Goal: Task Accomplishment & Management: Use online tool/utility

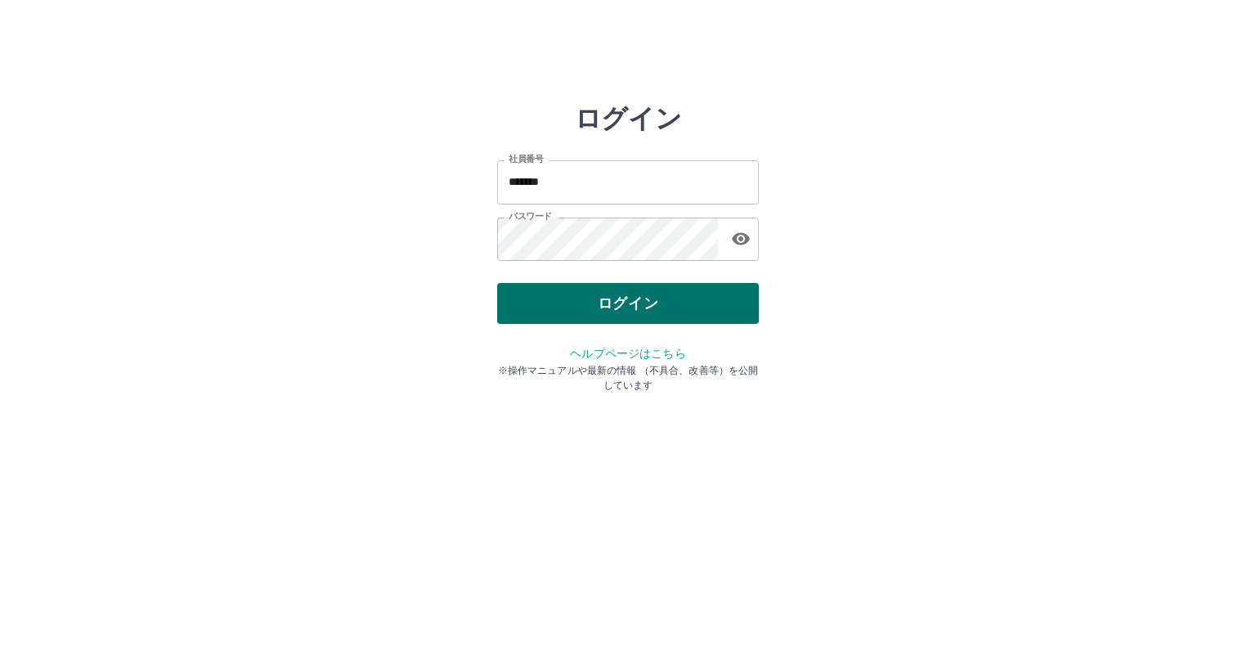
click at [631, 303] on button "ログイン" at bounding box center [628, 303] width 262 height 41
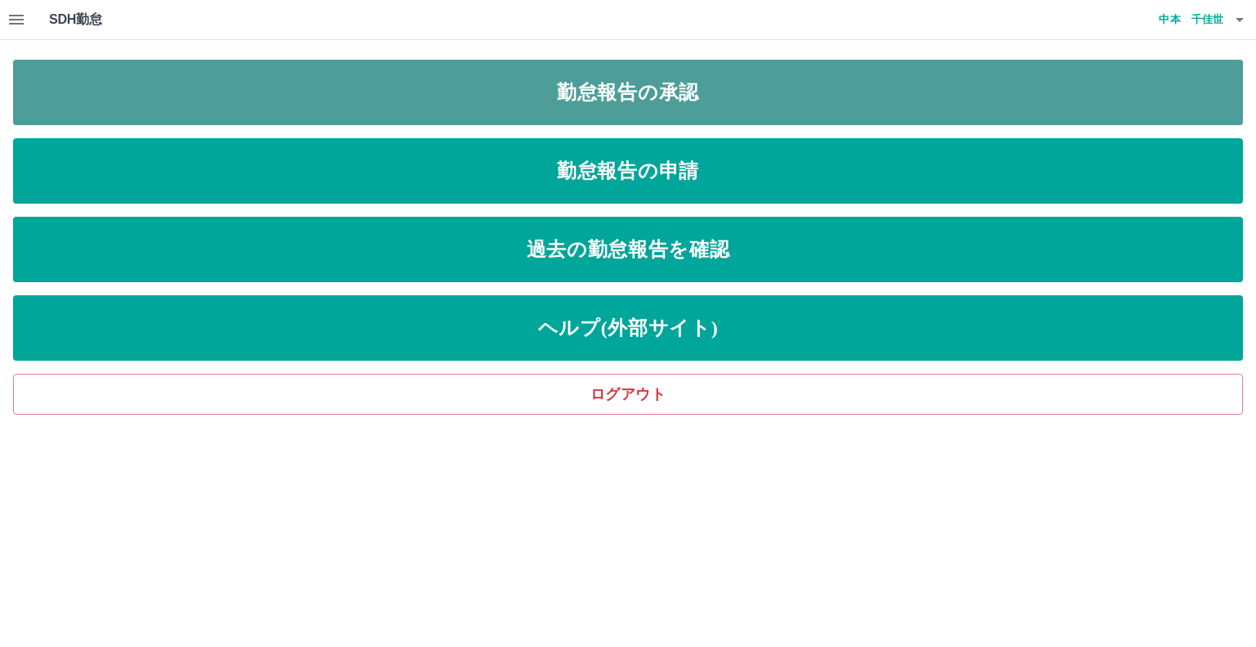
click at [520, 98] on link "勤怠報告の承認" at bounding box center [628, 92] width 1230 height 65
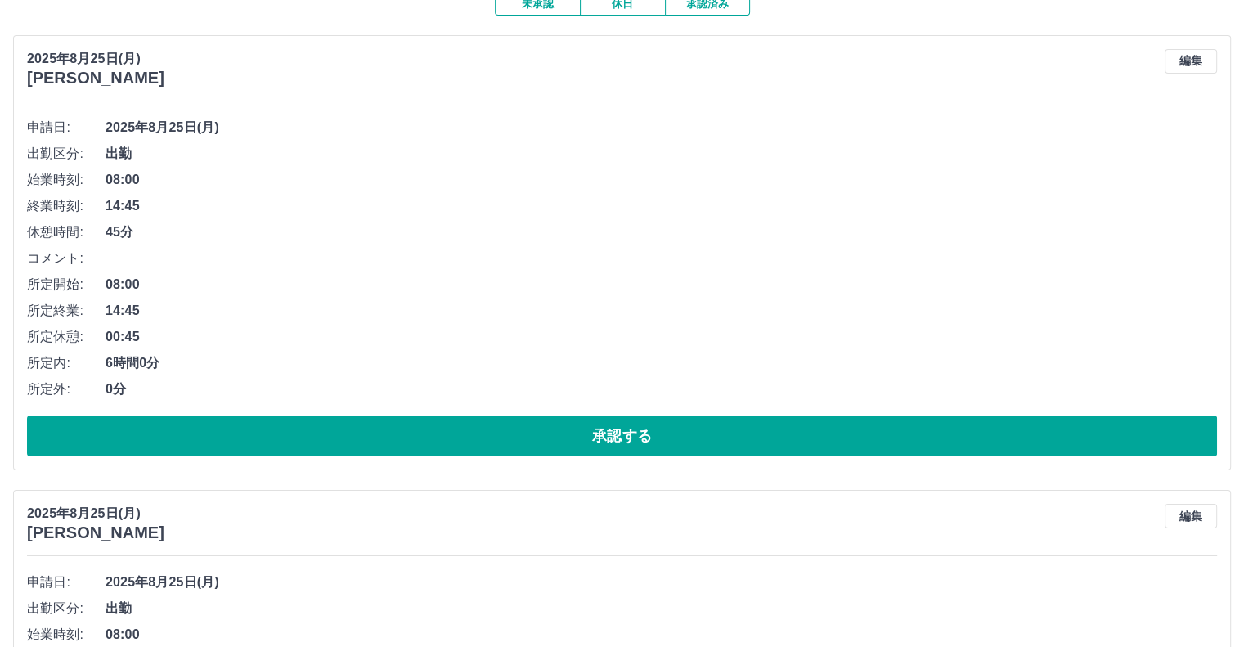
scroll to position [164, 0]
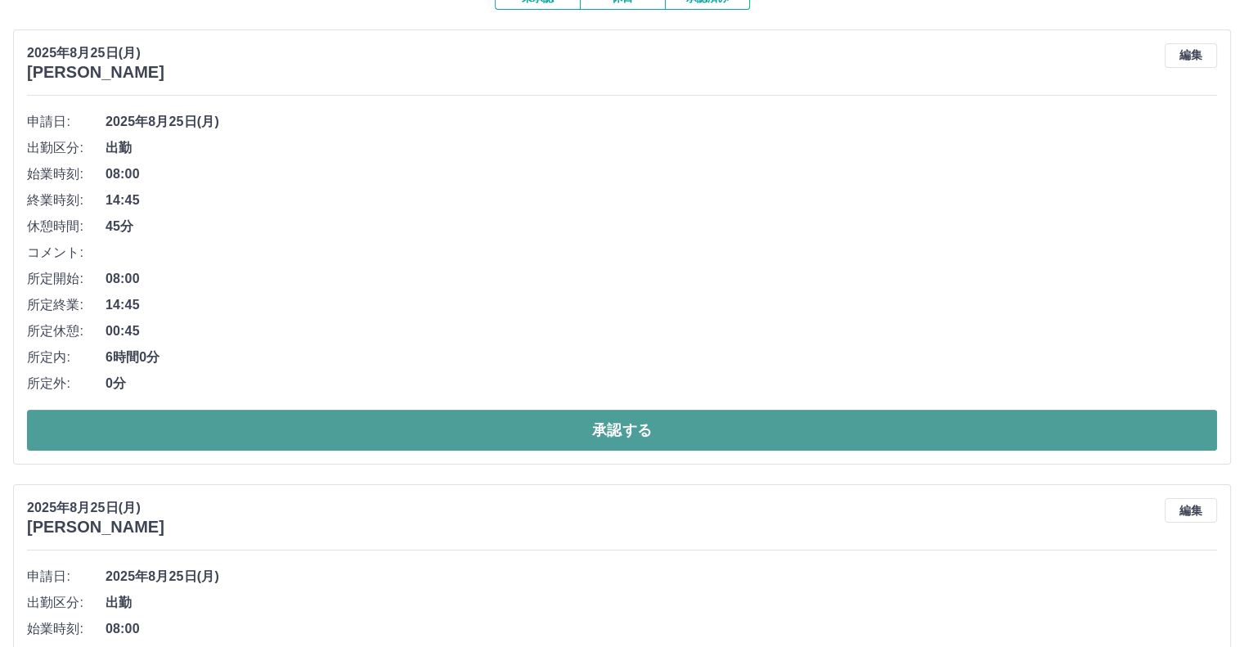
click at [274, 432] on button "承認する" at bounding box center [622, 430] width 1190 height 41
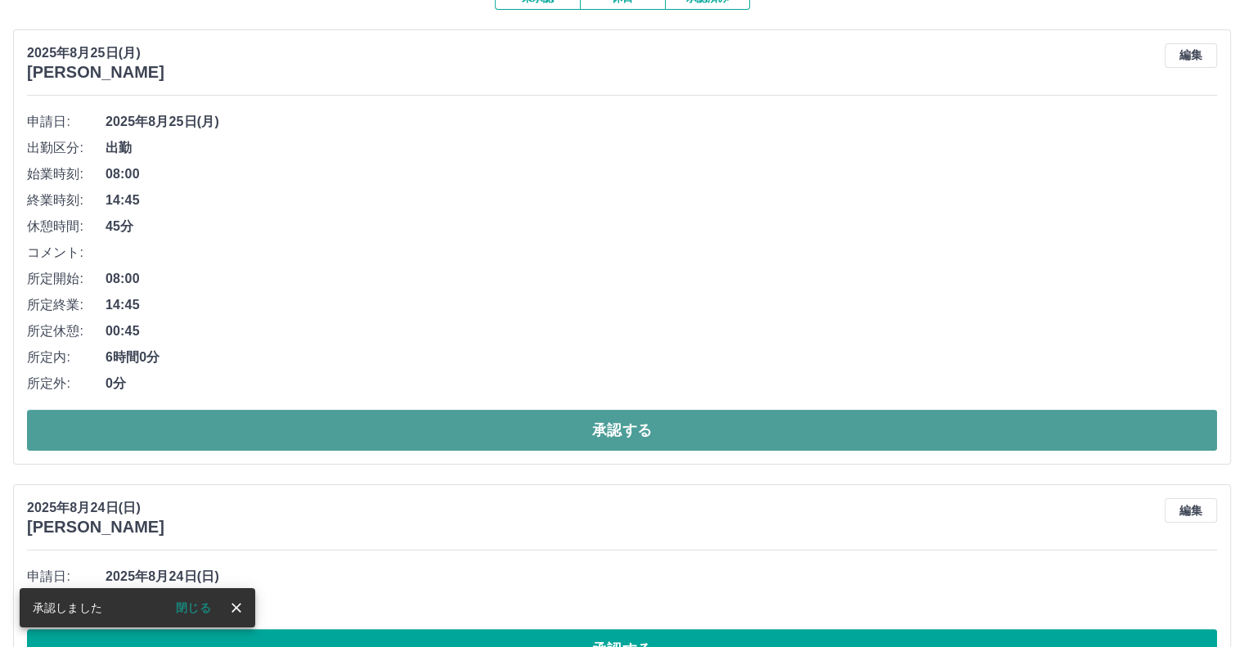
click at [422, 433] on button "承認する" at bounding box center [622, 430] width 1190 height 41
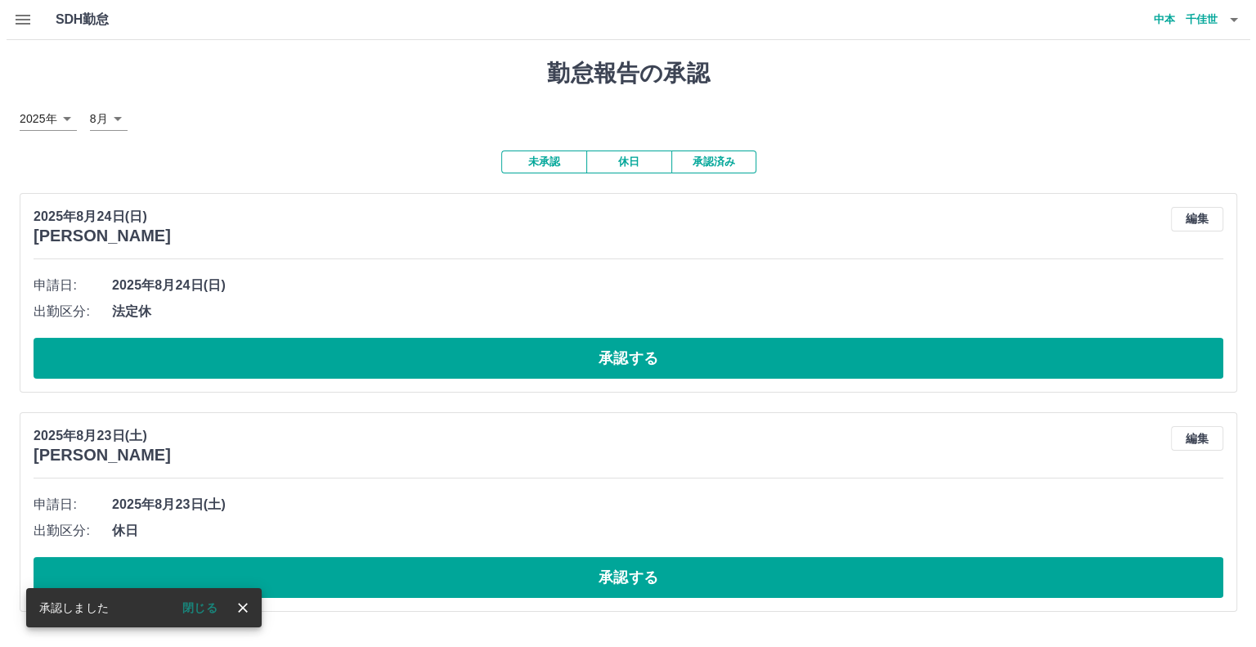
scroll to position [0, 0]
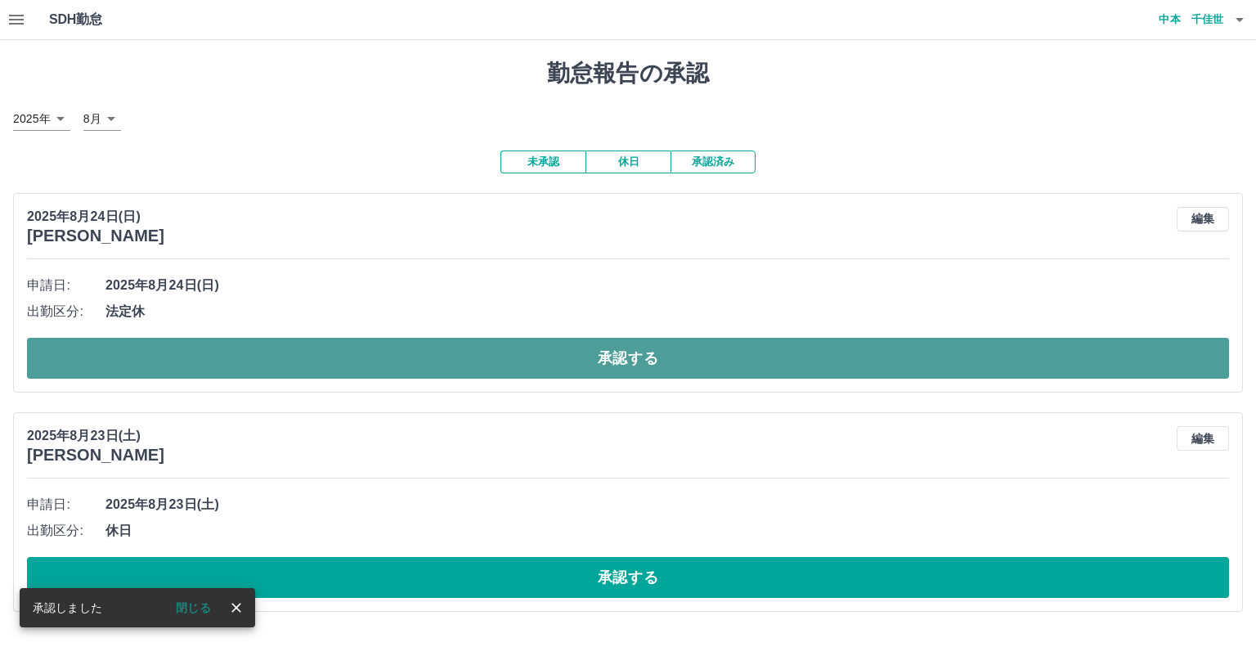
click at [461, 359] on button "承認する" at bounding box center [628, 358] width 1202 height 41
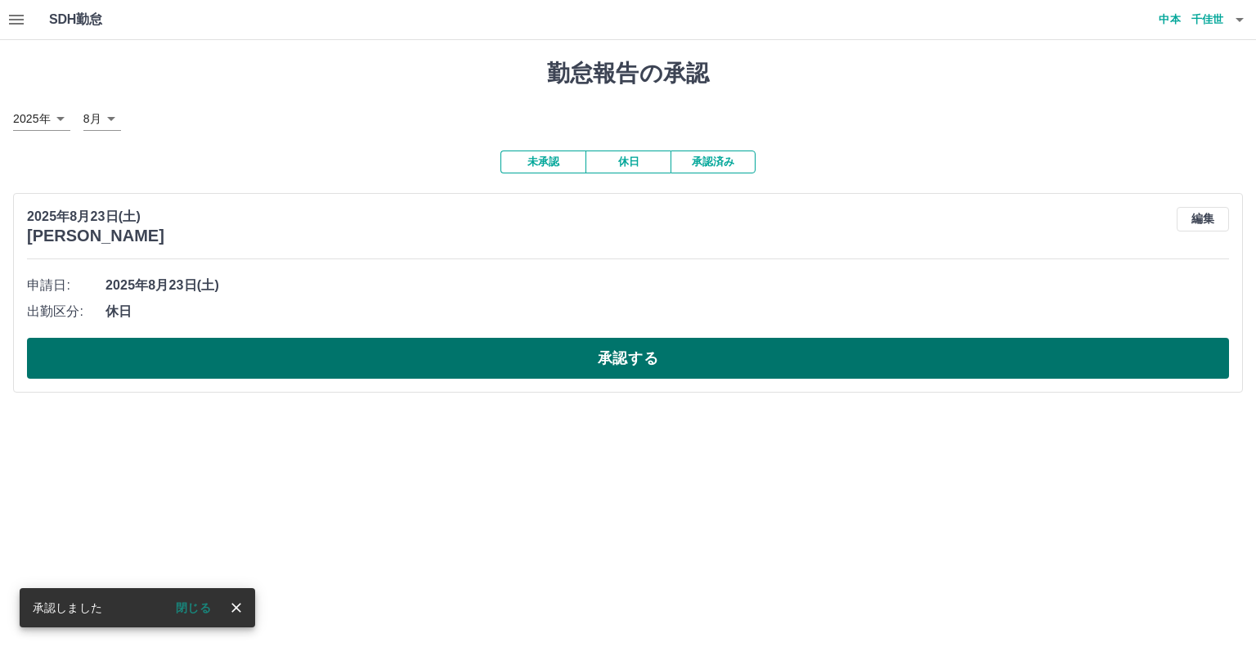
click at [458, 356] on button "承認する" at bounding box center [628, 358] width 1202 height 41
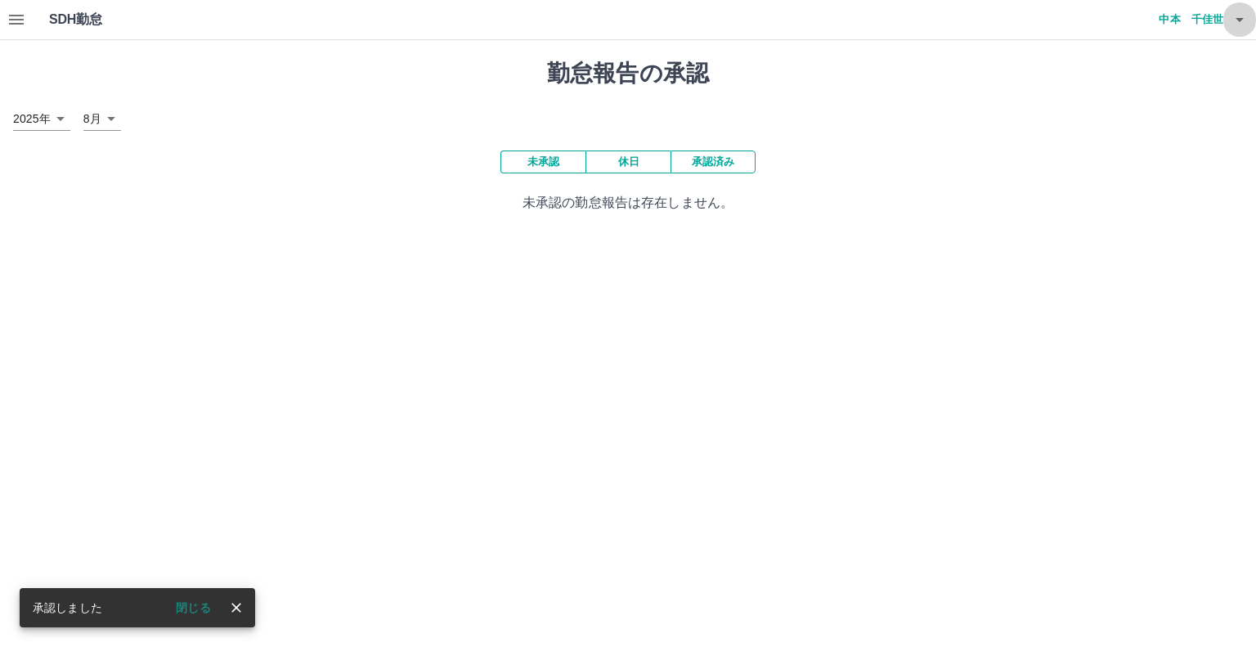
click at [1233, 19] on icon "button" at bounding box center [1240, 20] width 20 height 20
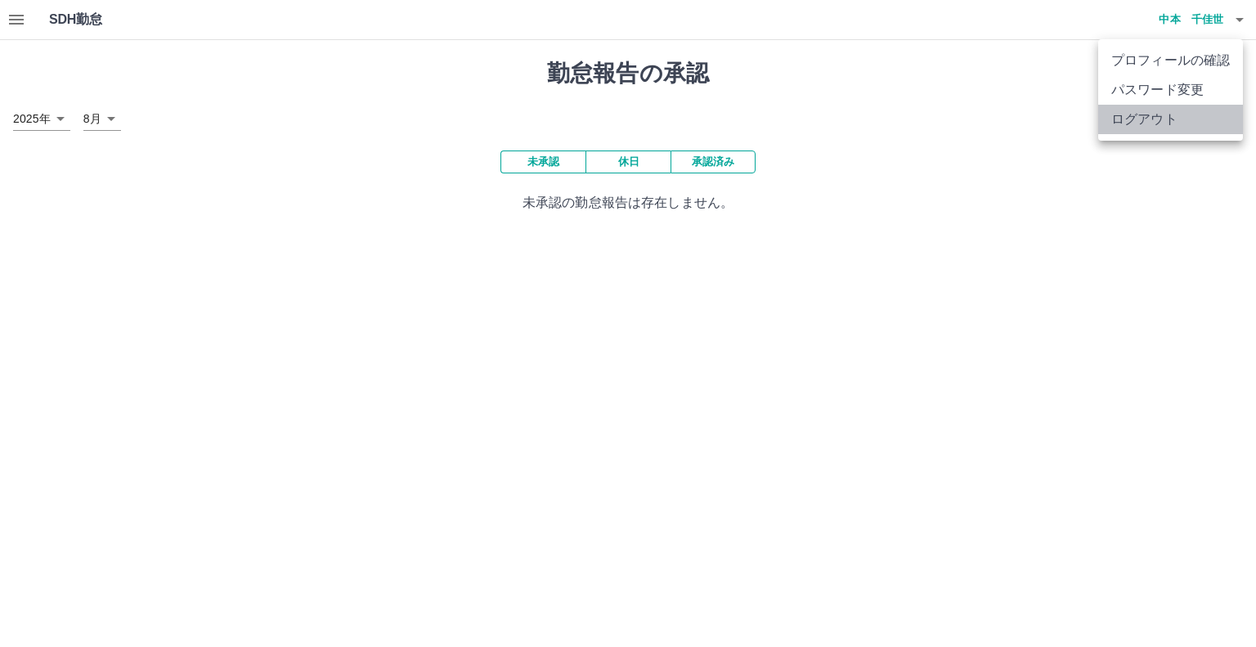
click at [1220, 115] on li "ログアウト" at bounding box center [1170, 119] width 145 height 29
